Goal: Task Accomplishment & Management: Complete application form

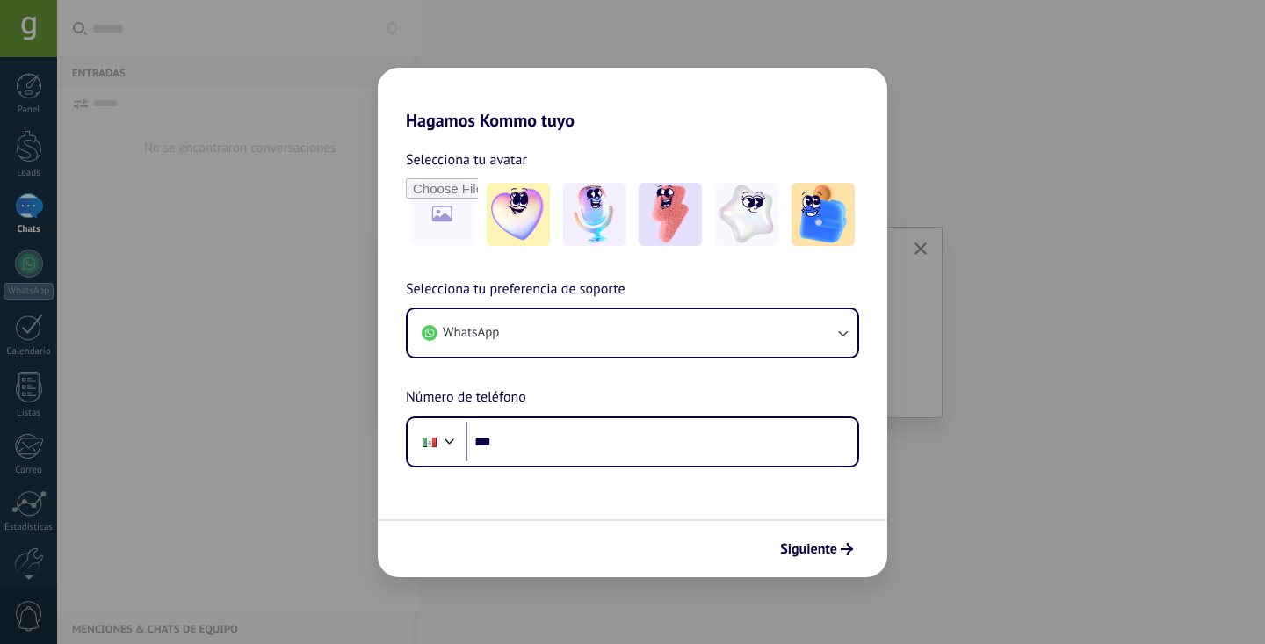
click at [1060, 331] on div "Hagamos Kommo tuyo Selecciona tu avatar Selecciona tu preferencia de soporte Wh…" at bounding box center [632, 322] width 1265 height 644
click at [1007, 251] on div "Hagamos Kommo tuyo Selecciona tu avatar Selecciona tu preferencia de soporte Wh…" at bounding box center [632, 322] width 1265 height 644
click at [813, 550] on span "Siguiente" at bounding box center [808, 549] width 57 height 12
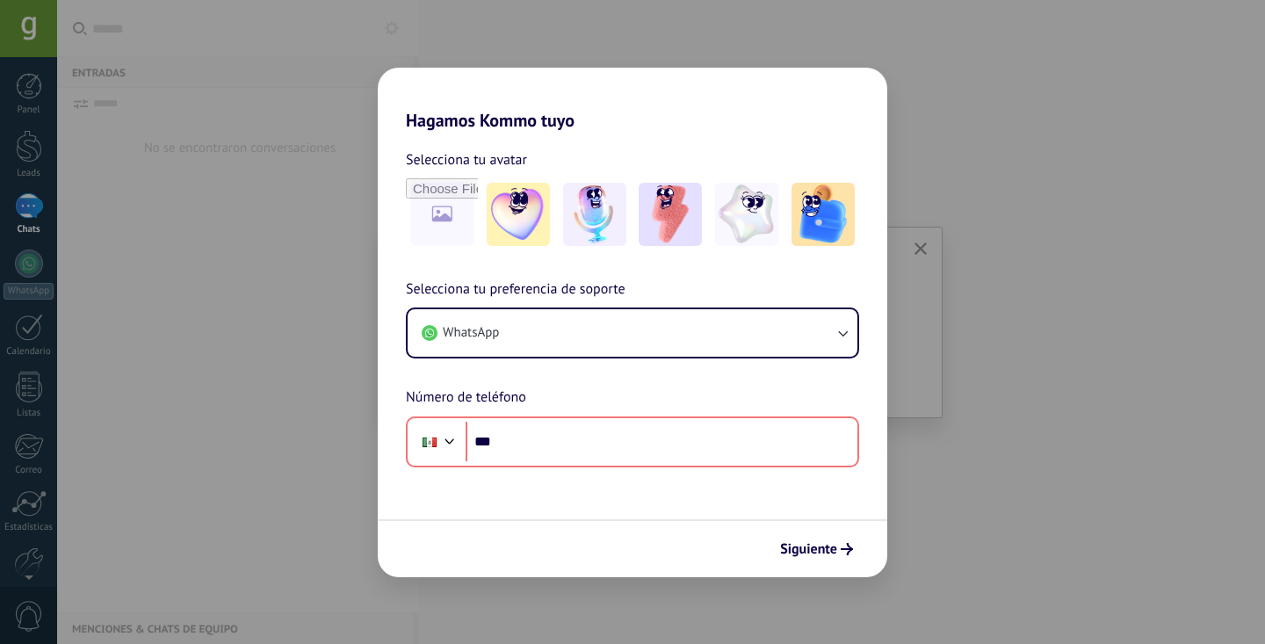
click at [999, 362] on div "Hagamos Kommo tuyo Selecciona tu avatar Selecciona tu preferencia de soporte Wh…" at bounding box center [632, 322] width 1265 height 644
